Goal: Information Seeking & Learning: Compare options

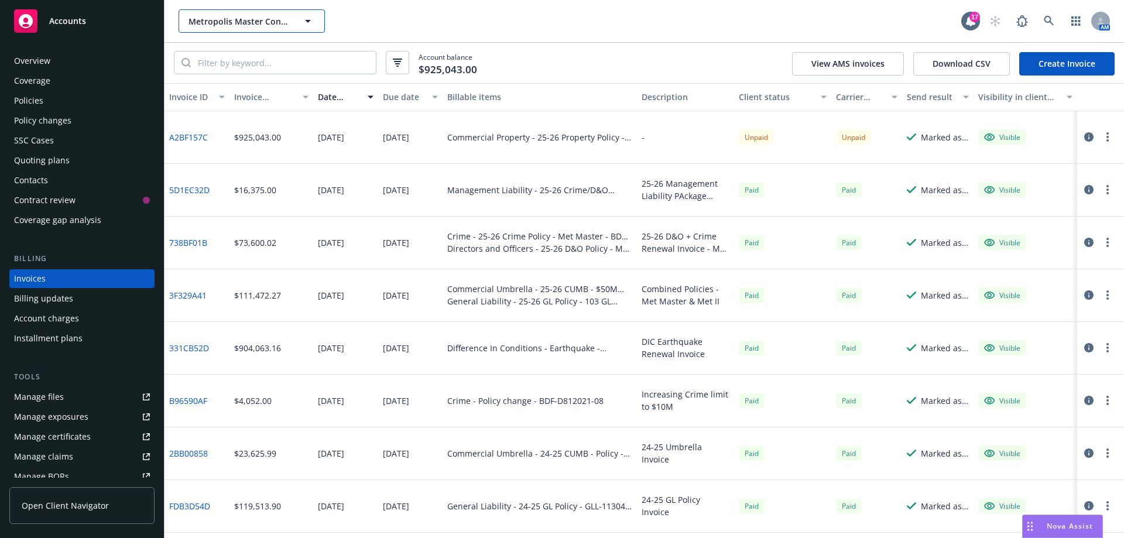
click at [312, 19] on icon "button" at bounding box center [308, 21] width 14 height 14
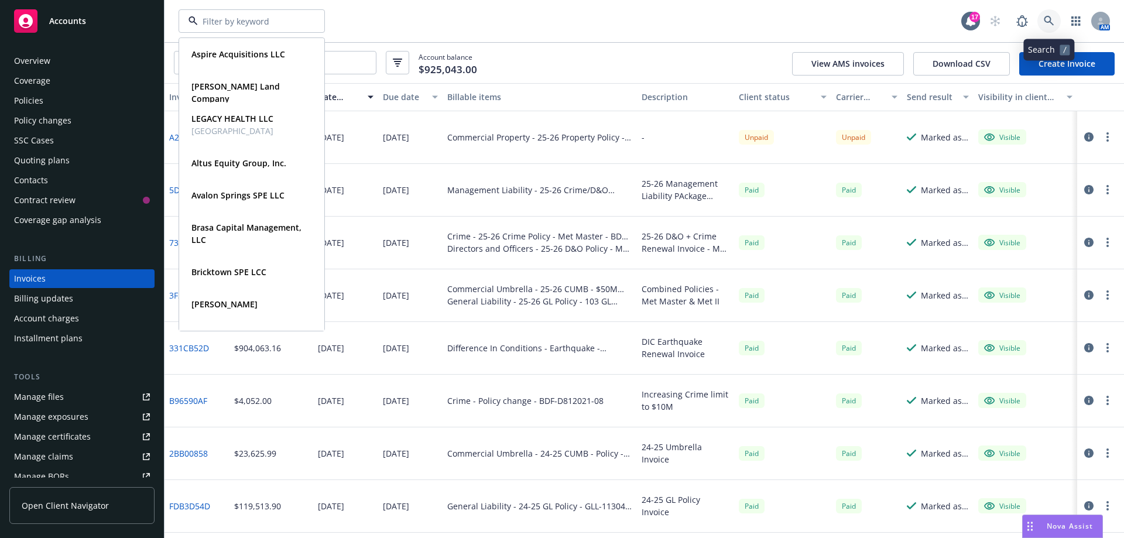
click at [1057, 25] on link at bounding box center [1048, 20] width 23 height 23
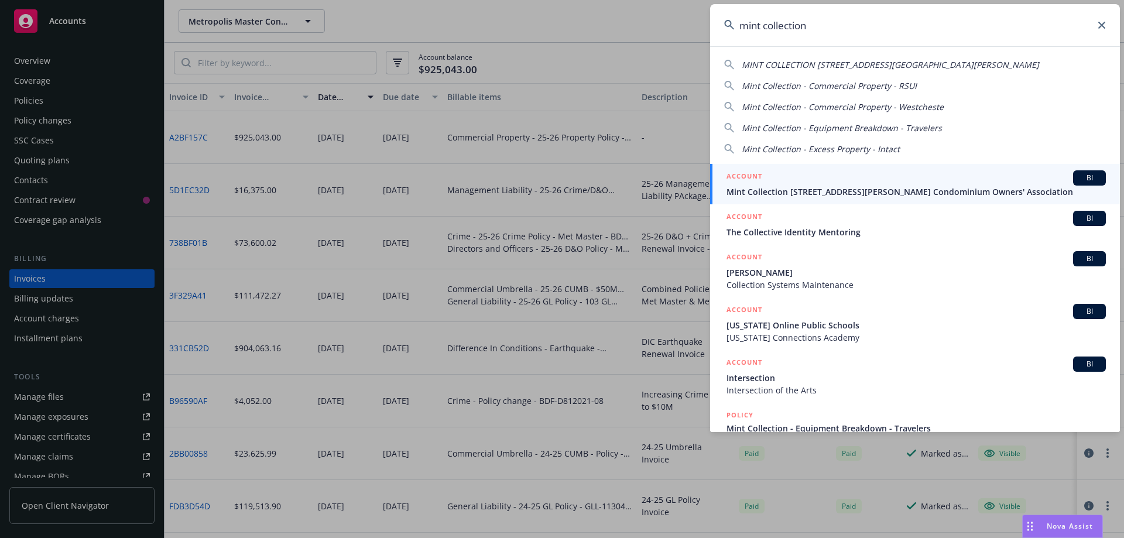
type input "mint collection"
click at [1013, 183] on div "ACCOUNT BI" at bounding box center [915, 177] width 379 height 15
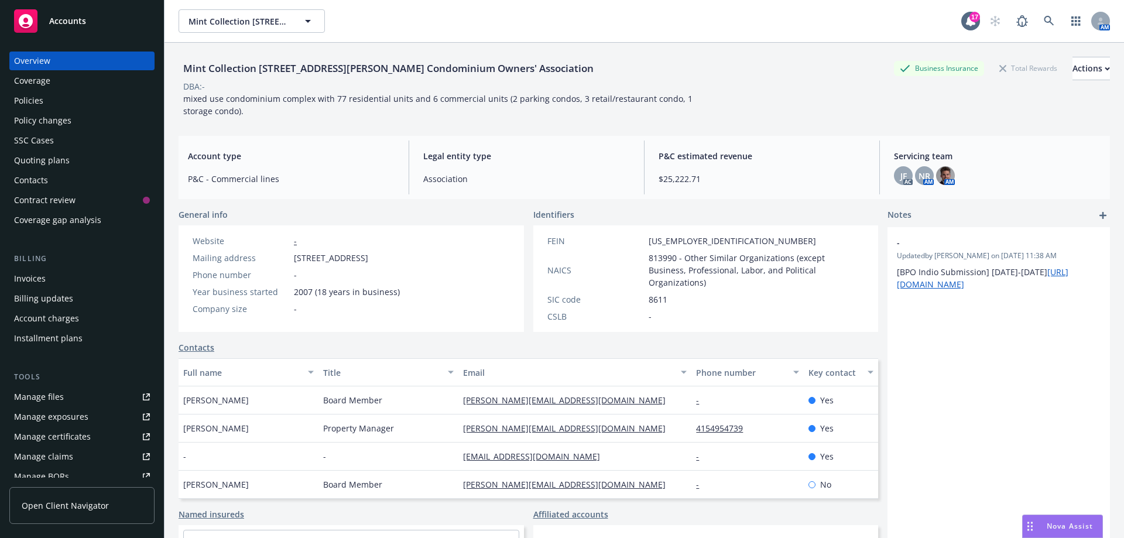
click at [46, 159] on div "Quoting plans" at bounding box center [42, 160] width 56 height 19
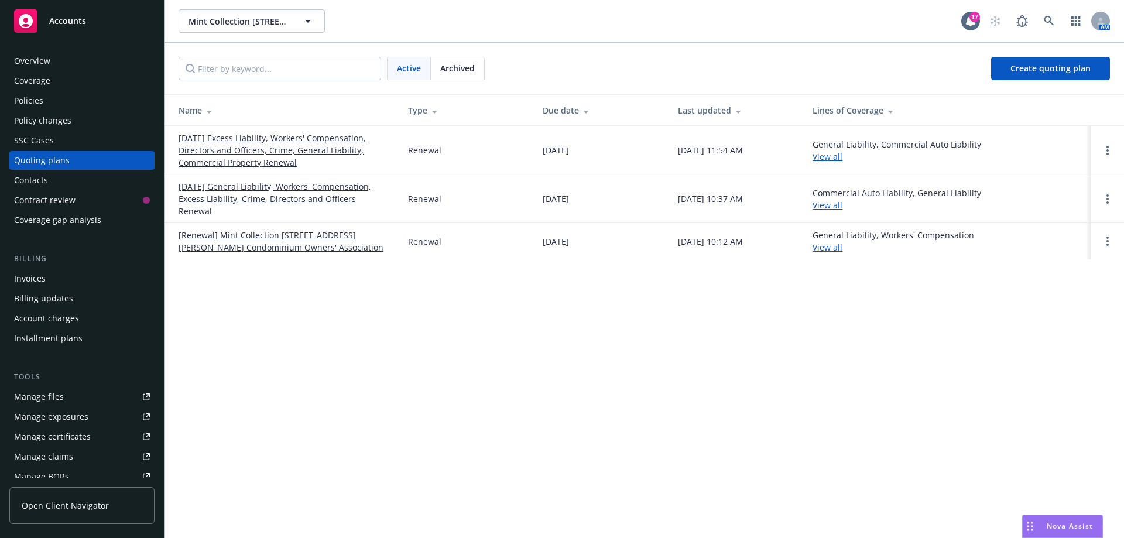
click at [245, 144] on link "09/01/25 Excess Liability, Workers' Compensation, Directors and Officers, Crime…" at bounding box center [284, 150] width 211 height 37
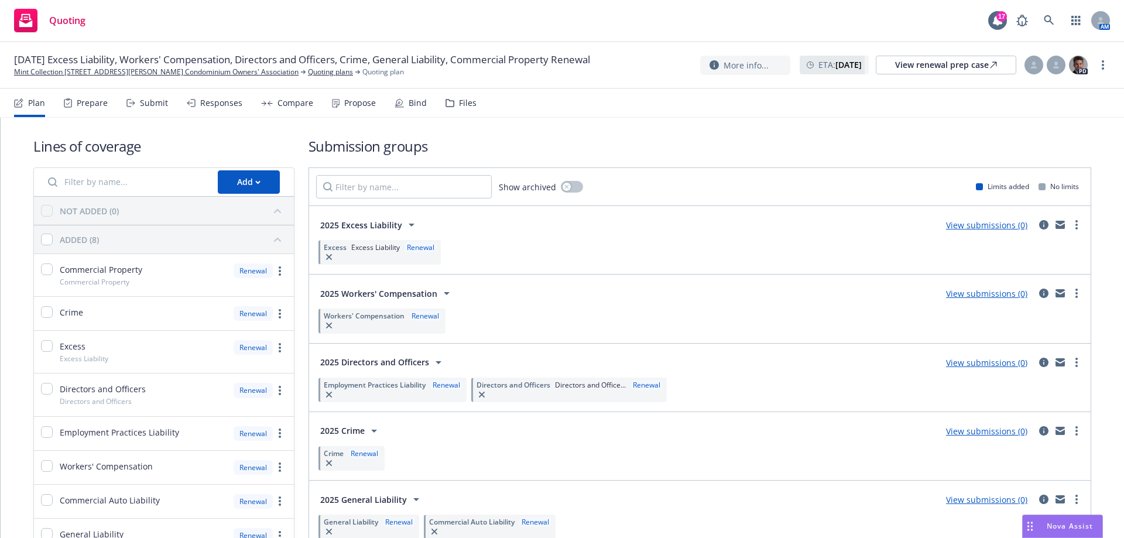
click at [347, 102] on div "Propose" at bounding box center [360, 102] width 32 height 9
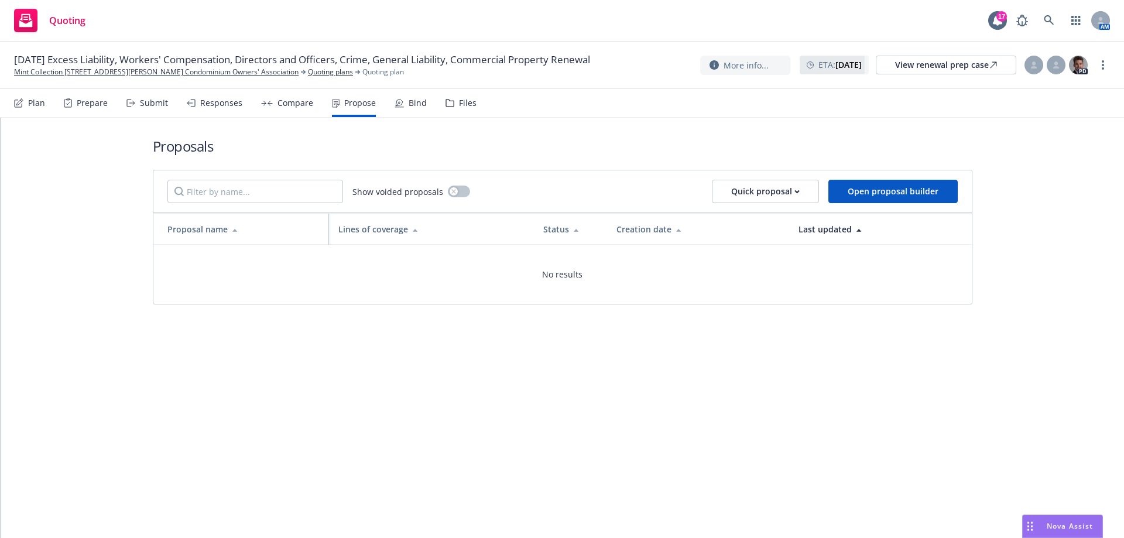
click at [212, 104] on div "Responses" at bounding box center [221, 102] width 42 height 9
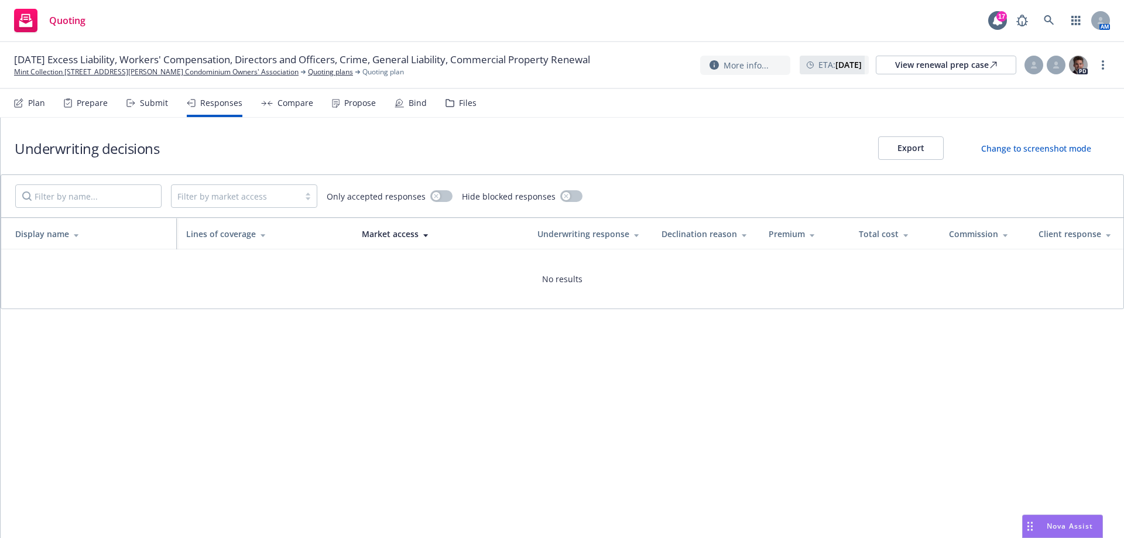
click at [291, 105] on div "Compare" at bounding box center [295, 102] width 36 height 9
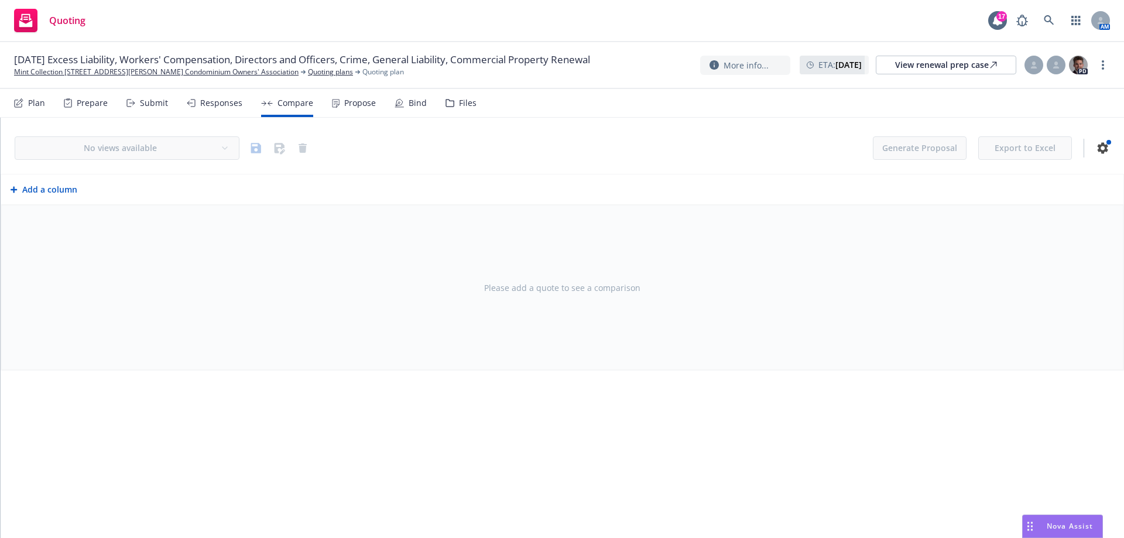
click at [222, 104] on div "Responses" at bounding box center [221, 102] width 42 height 9
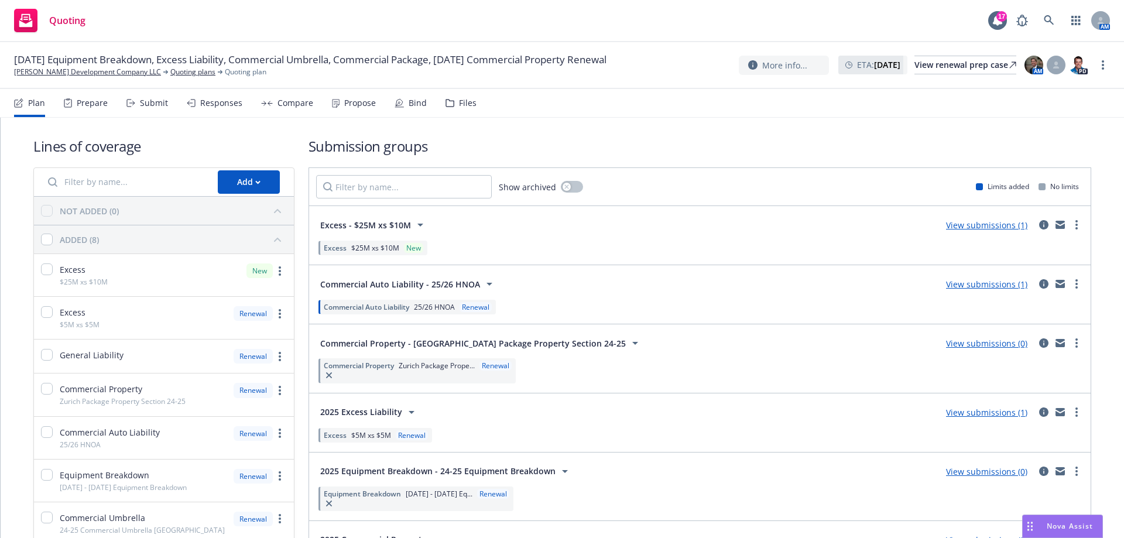
click at [285, 98] on div "Compare" at bounding box center [295, 102] width 36 height 9
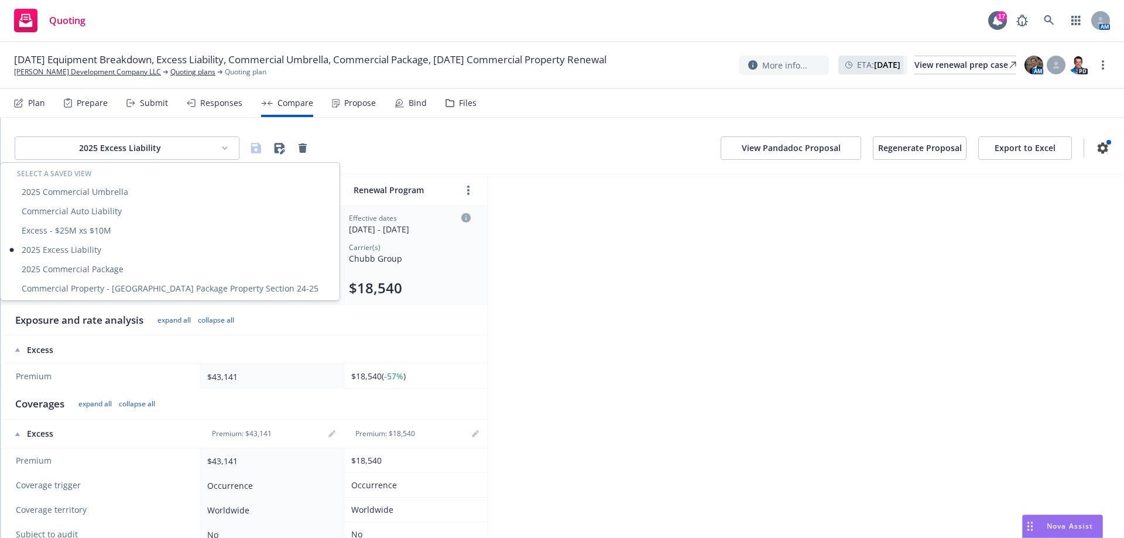
click at [224, 148] on html "Quoting 17 AM 09/01/25 Equipment Breakdown, Excess Liability, Commercial Umbrel…" at bounding box center [562, 269] width 1124 height 538
click at [197, 268] on div "2025 Commercial Package" at bounding box center [170, 268] width 334 height 19
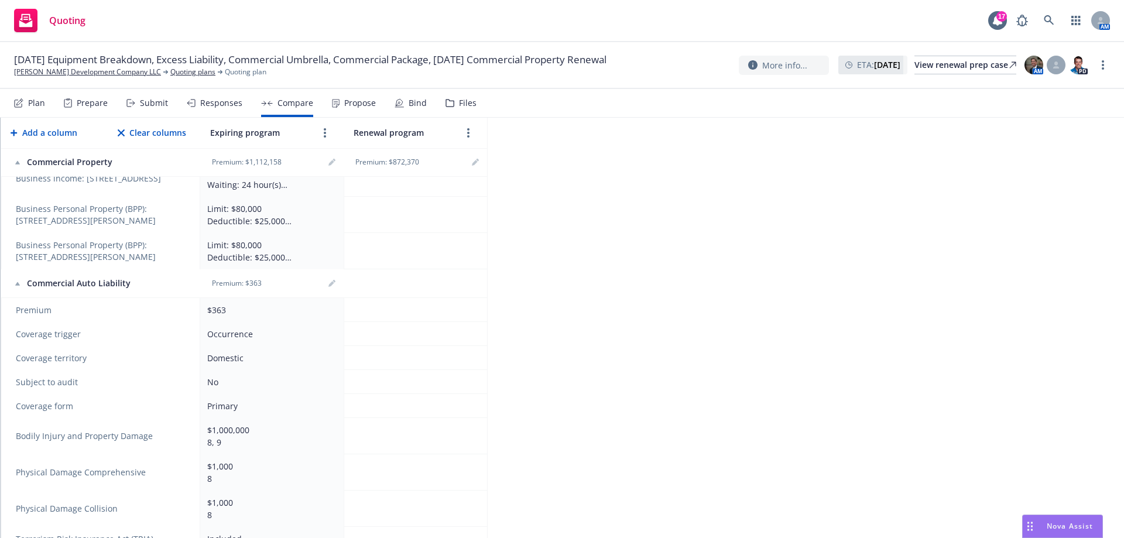
scroll to position [4138, 0]
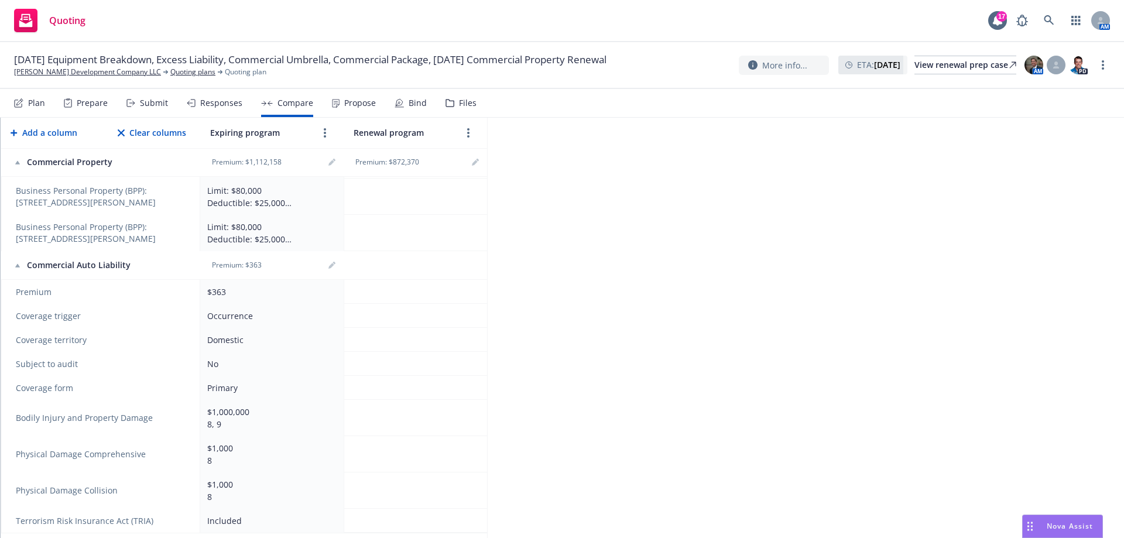
click at [356, 103] on div "Propose" at bounding box center [360, 102] width 32 height 9
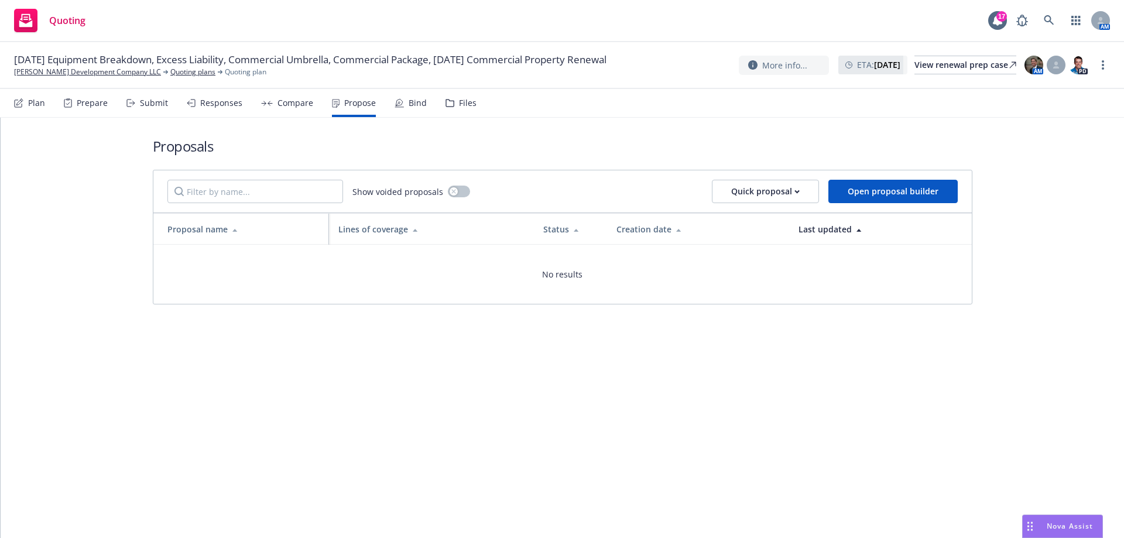
click at [464, 107] on div "Files" at bounding box center [468, 102] width 18 height 9
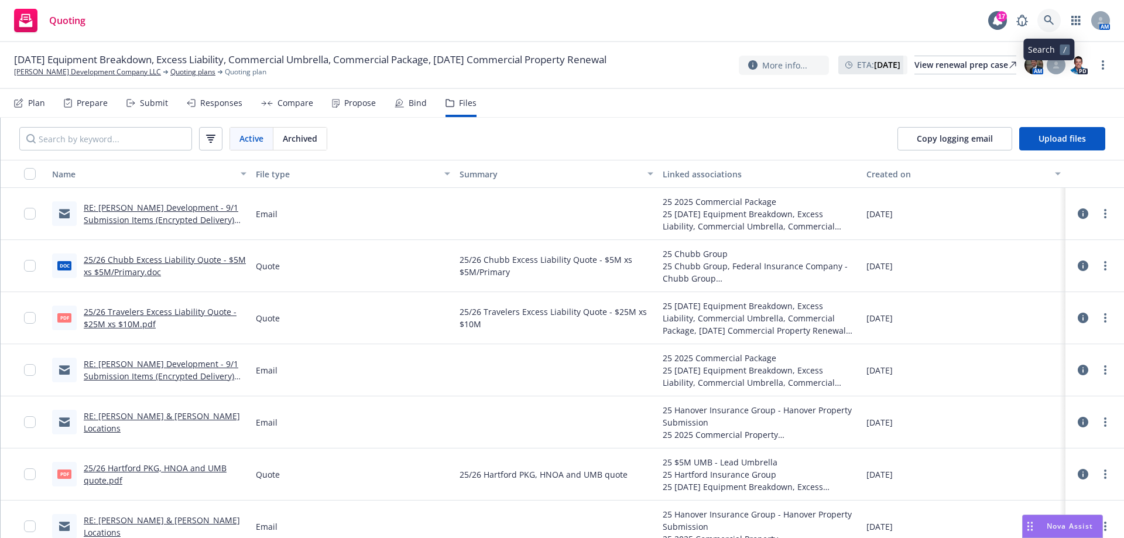
click at [1052, 23] on icon at bounding box center [1049, 20] width 10 height 10
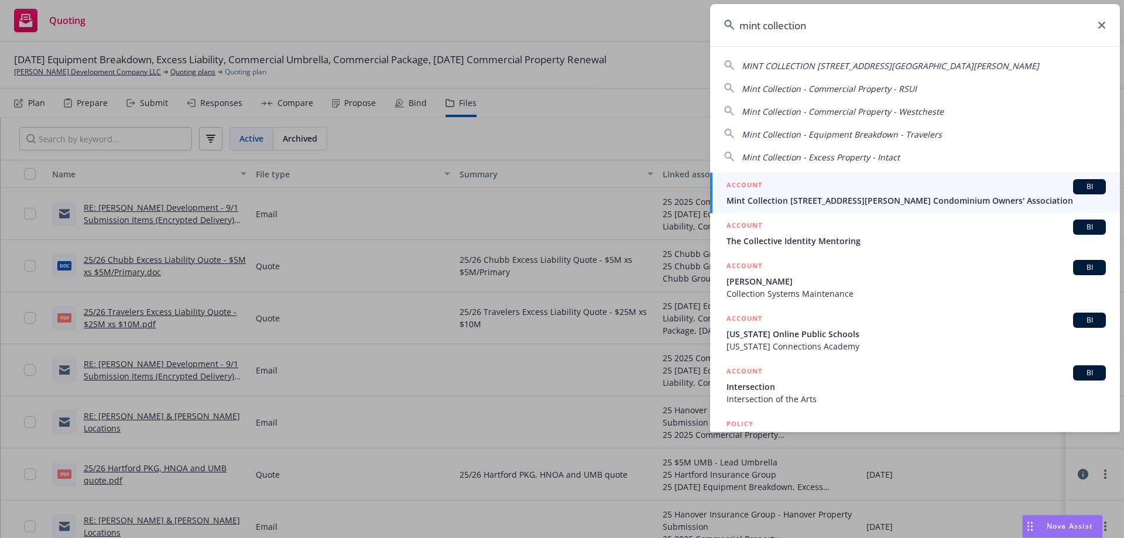
type input "mint collection"
click at [939, 196] on span "Mint Collection [STREET_ADDRESS][PERSON_NAME] Condominium Owners' Association" at bounding box center [915, 200] width 379 height 12
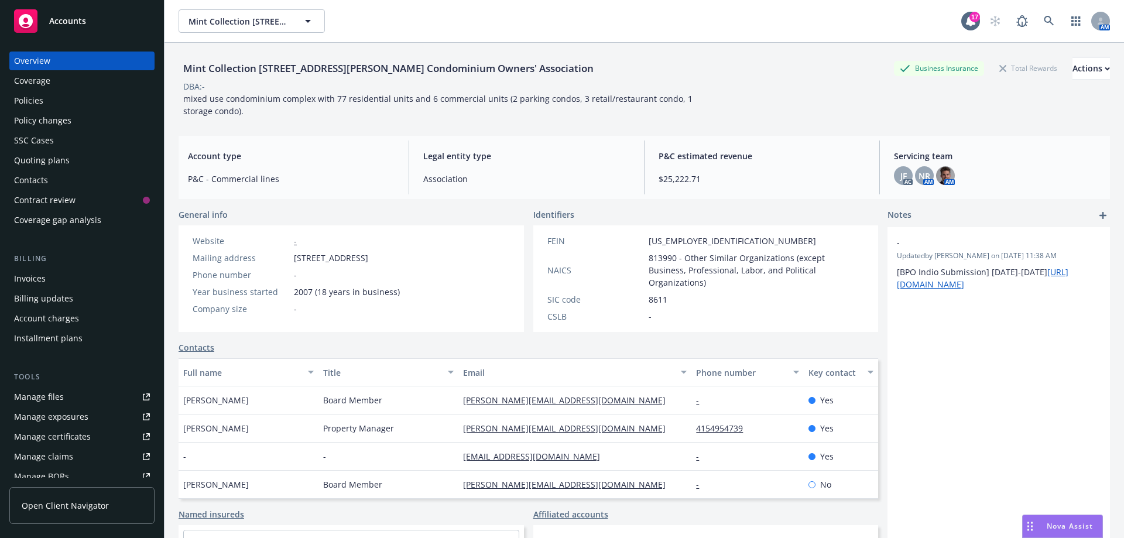
click at [58, 403] on div "Manage files" at bounding box center [39, 396] width 50 height 19
